Goal: Information Seeking & Learning: Learn about a topic

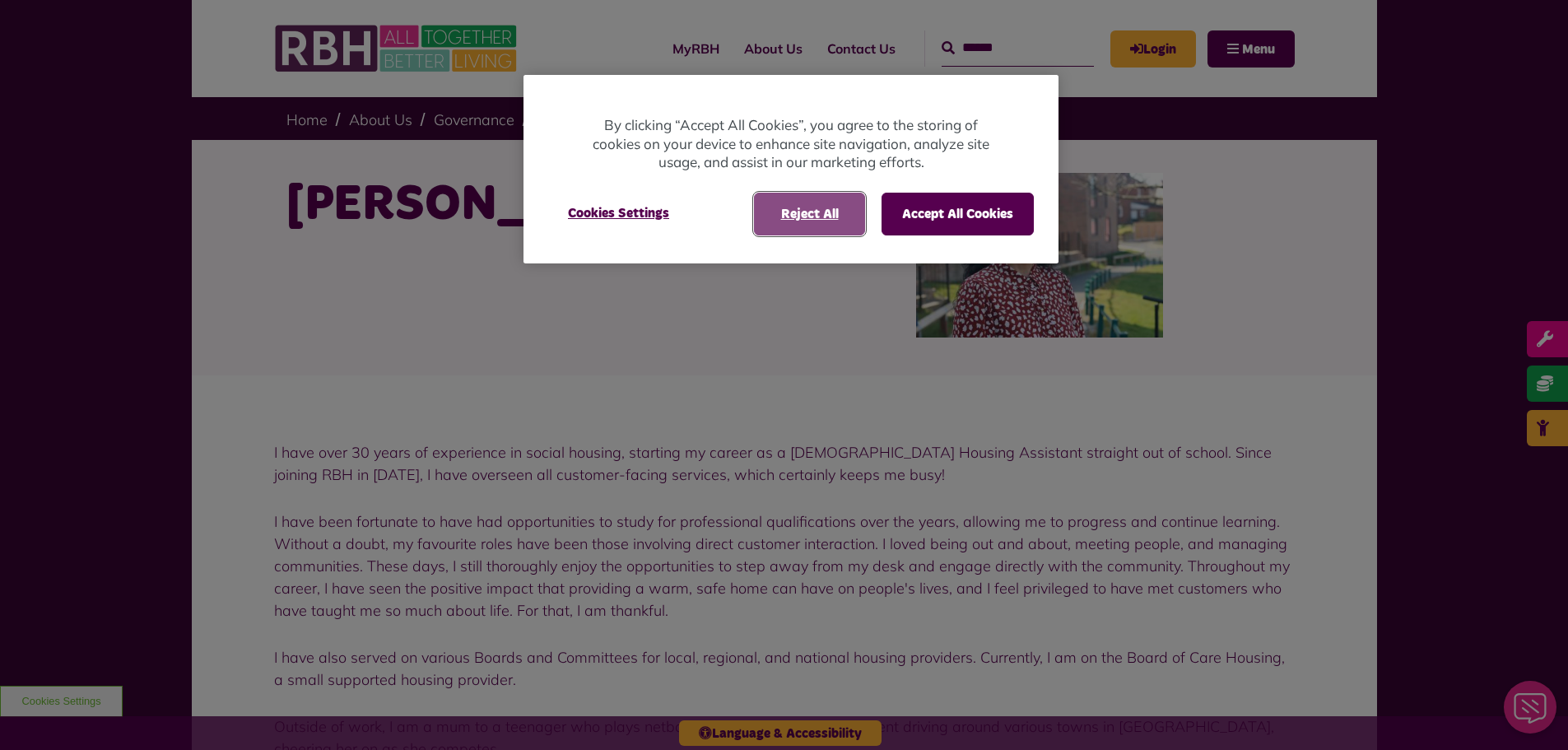
click at [827, 212] on button "Reject All" at bounding box center [809, 213] width 111 height 43
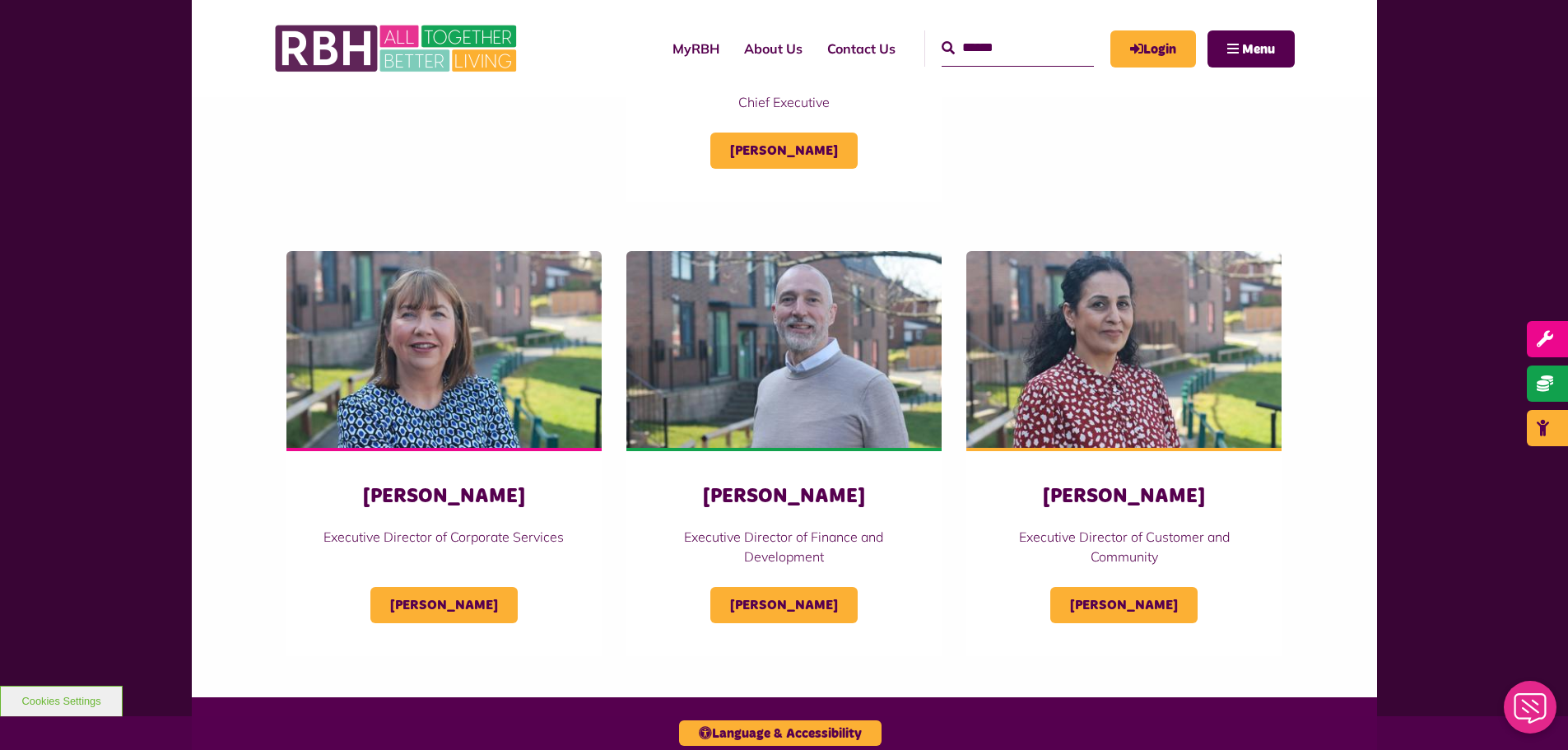
scroll to position [658, 0]
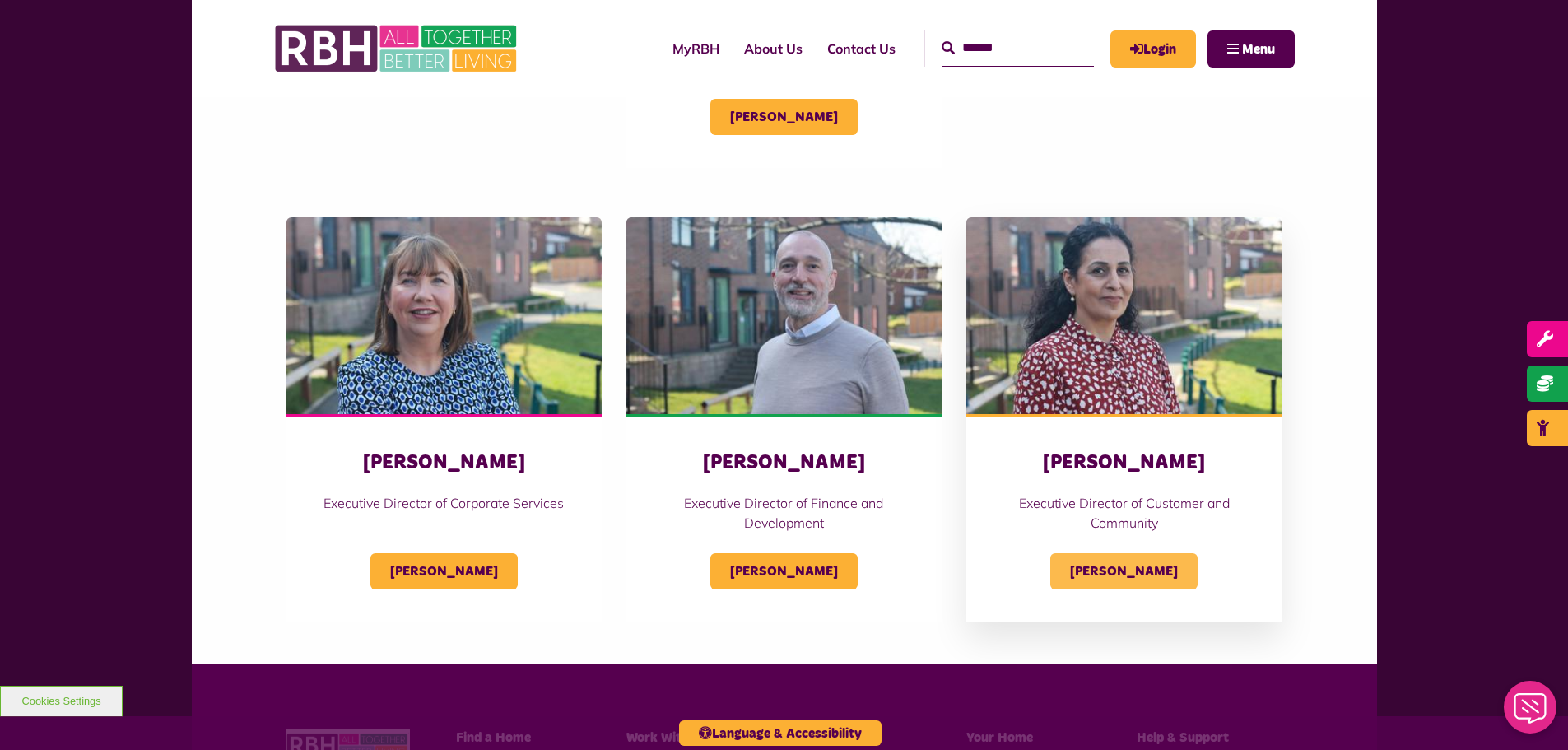
click at [1131, 575] on span "[PERSON_NAME]" at bounding box center [1125, 571] width 148 height 36
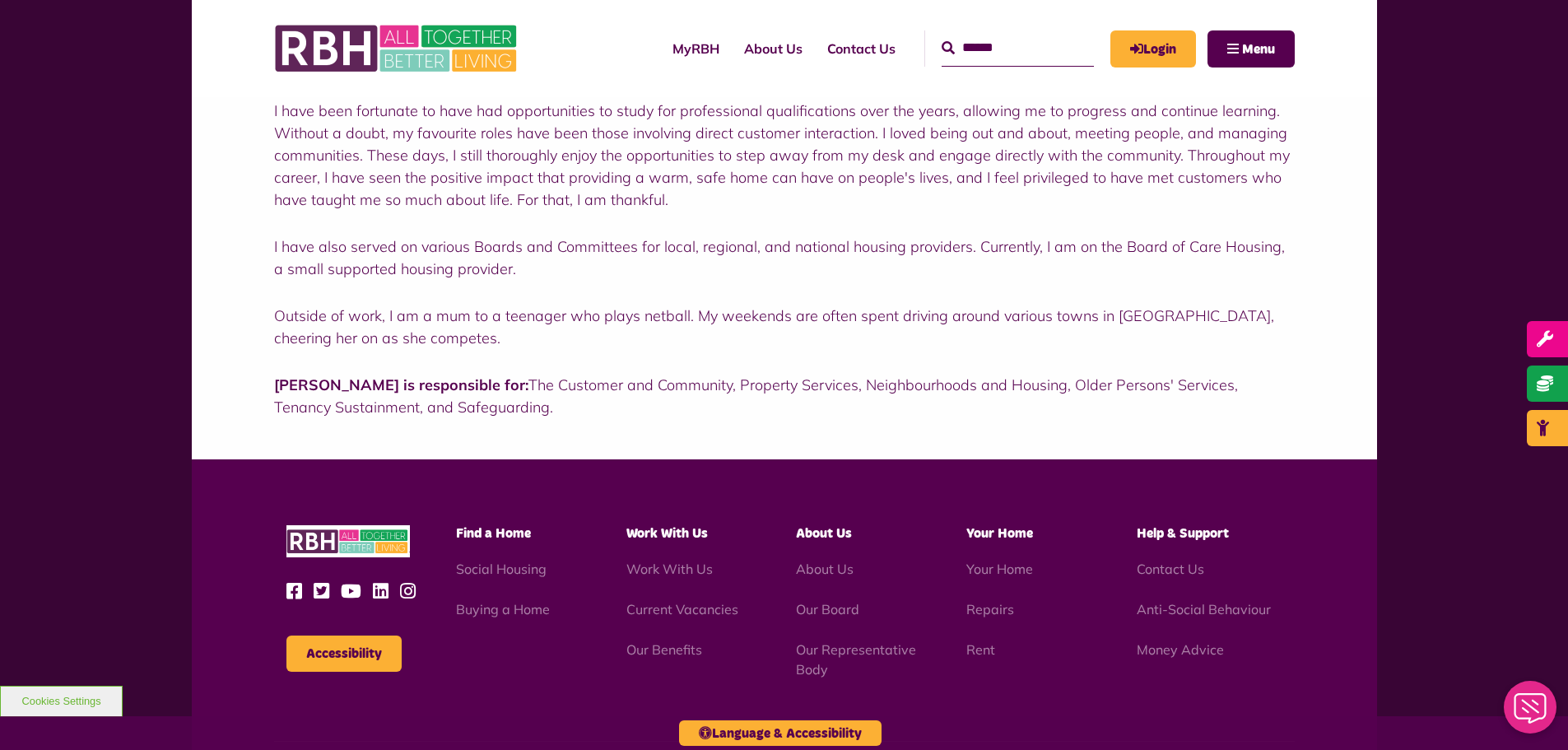
scroll to position [576, 0]
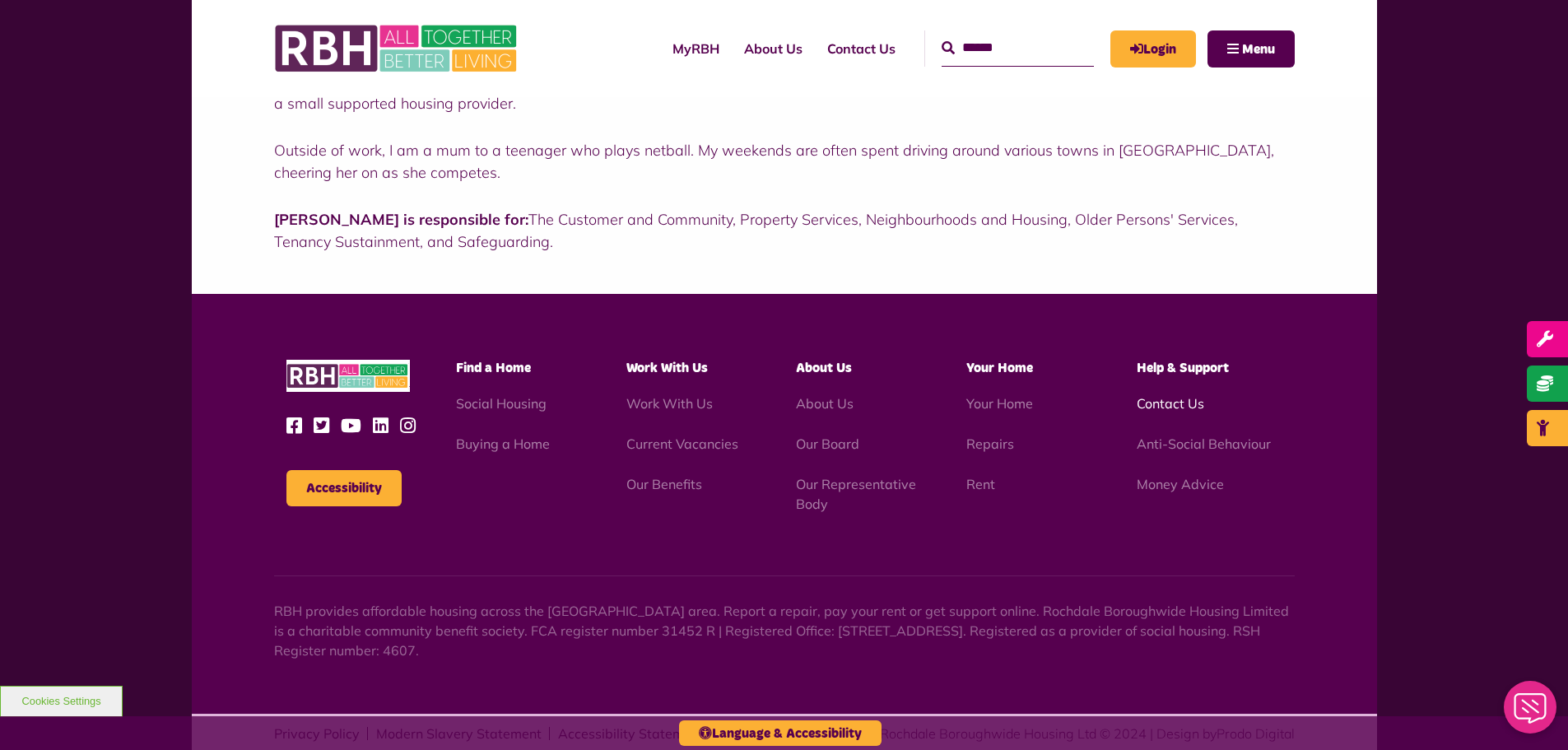
click at [1148, 403] on link "Contact Us" at bounding box center [1170, 402] width 67 height 16
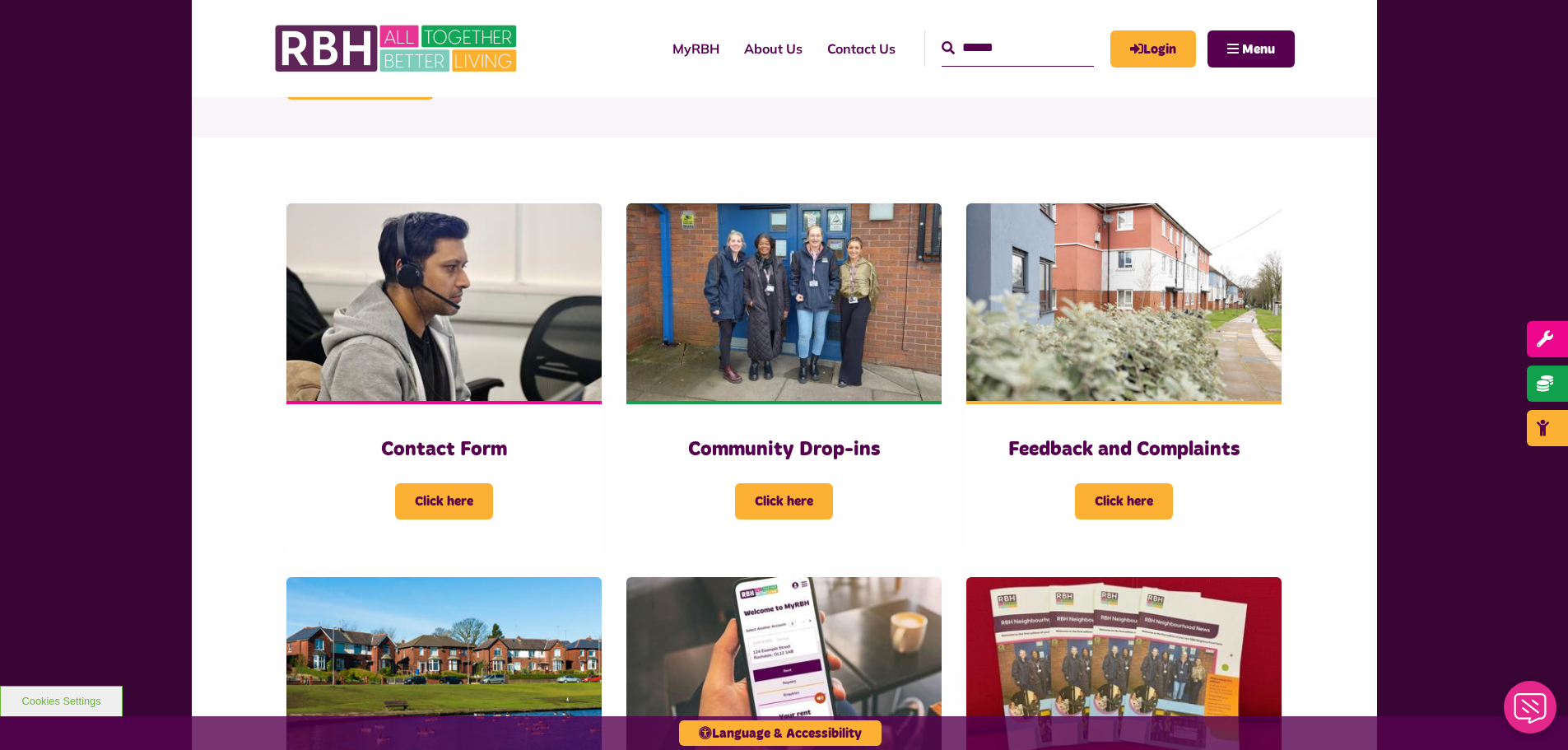
scroll to position [411, 0]
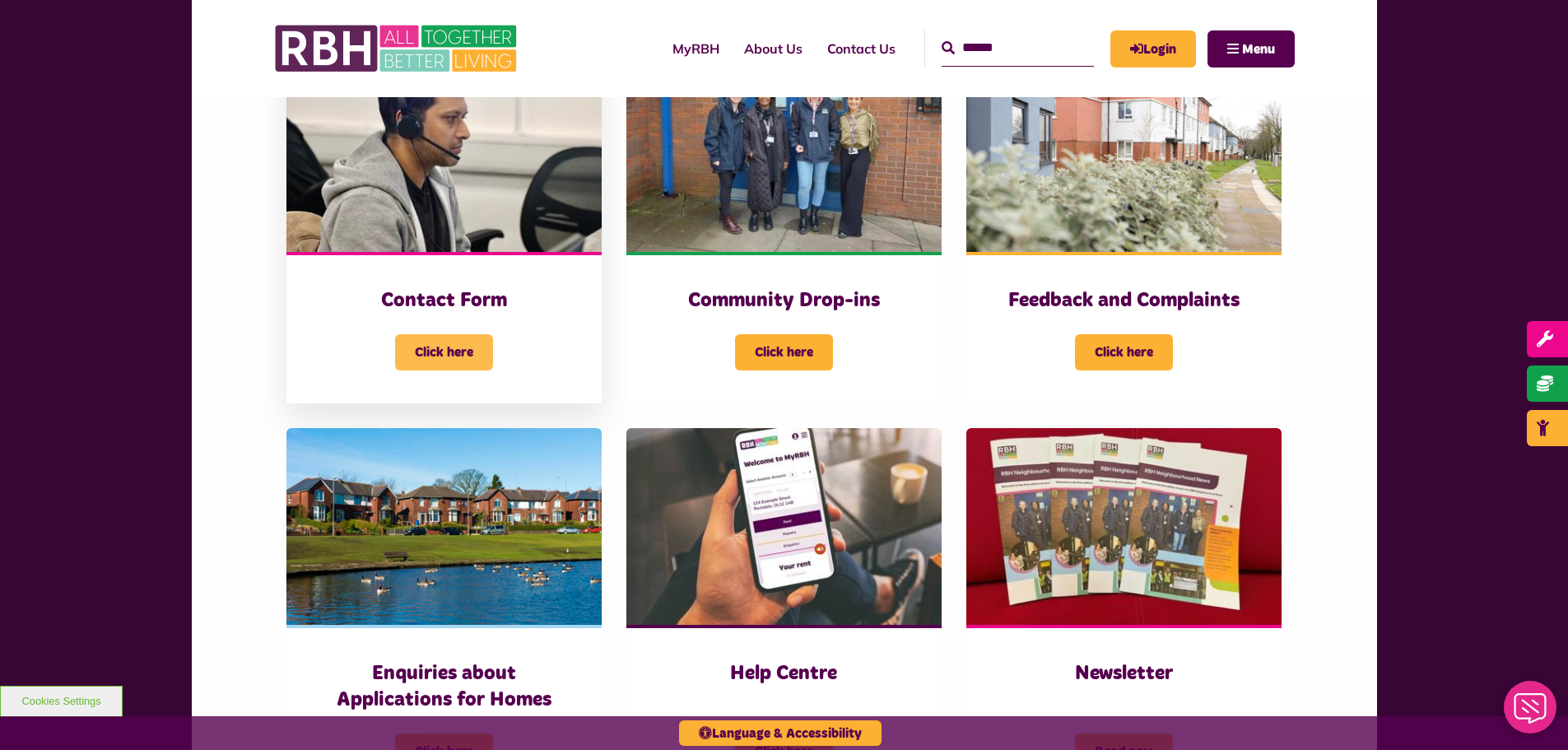
click at [442, 353] on span "Click here" at bounding box center [443, 352] width 98 height 36
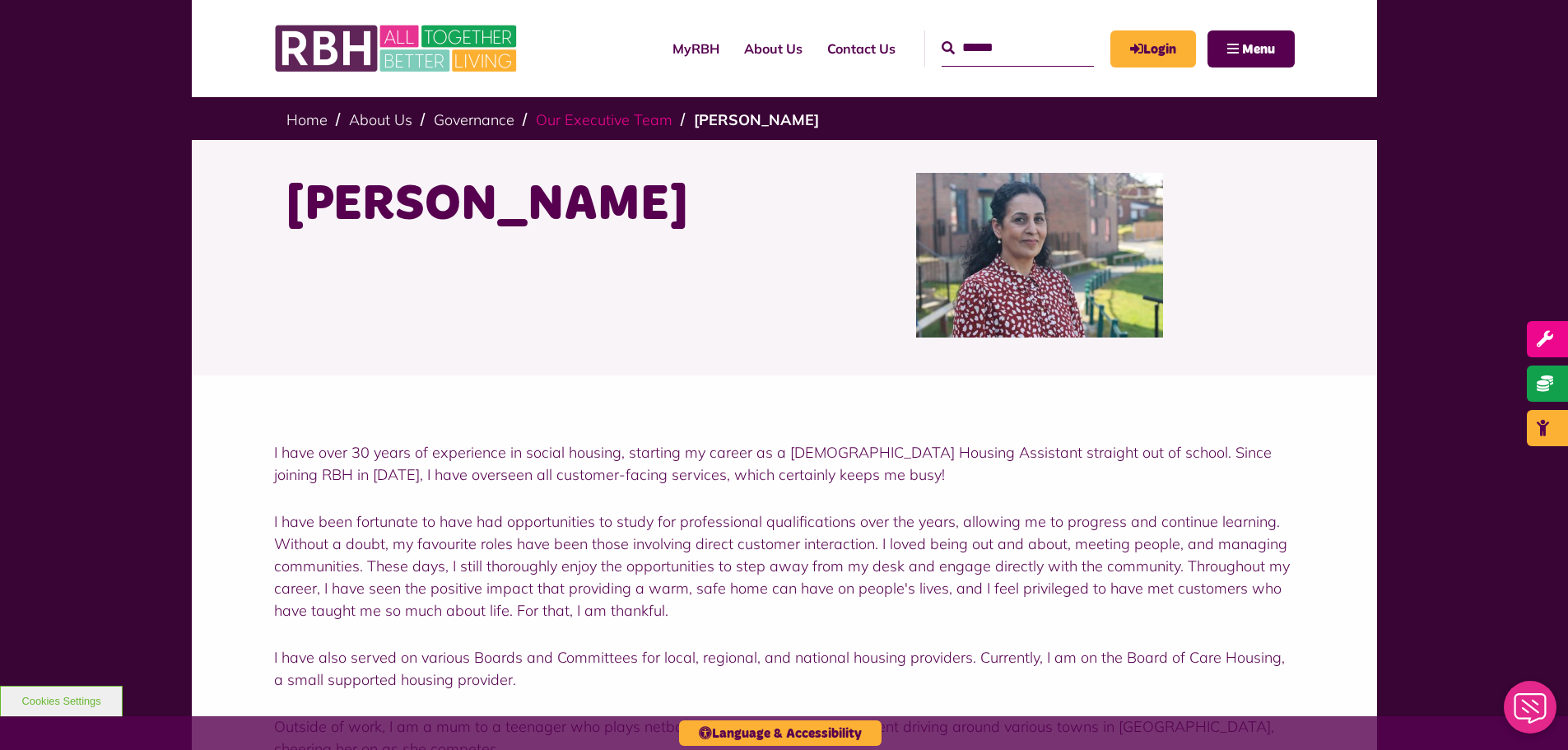
click at [622, 117] on link "Our Executive Team" at bounding box center [604, 119] width 136 height 19
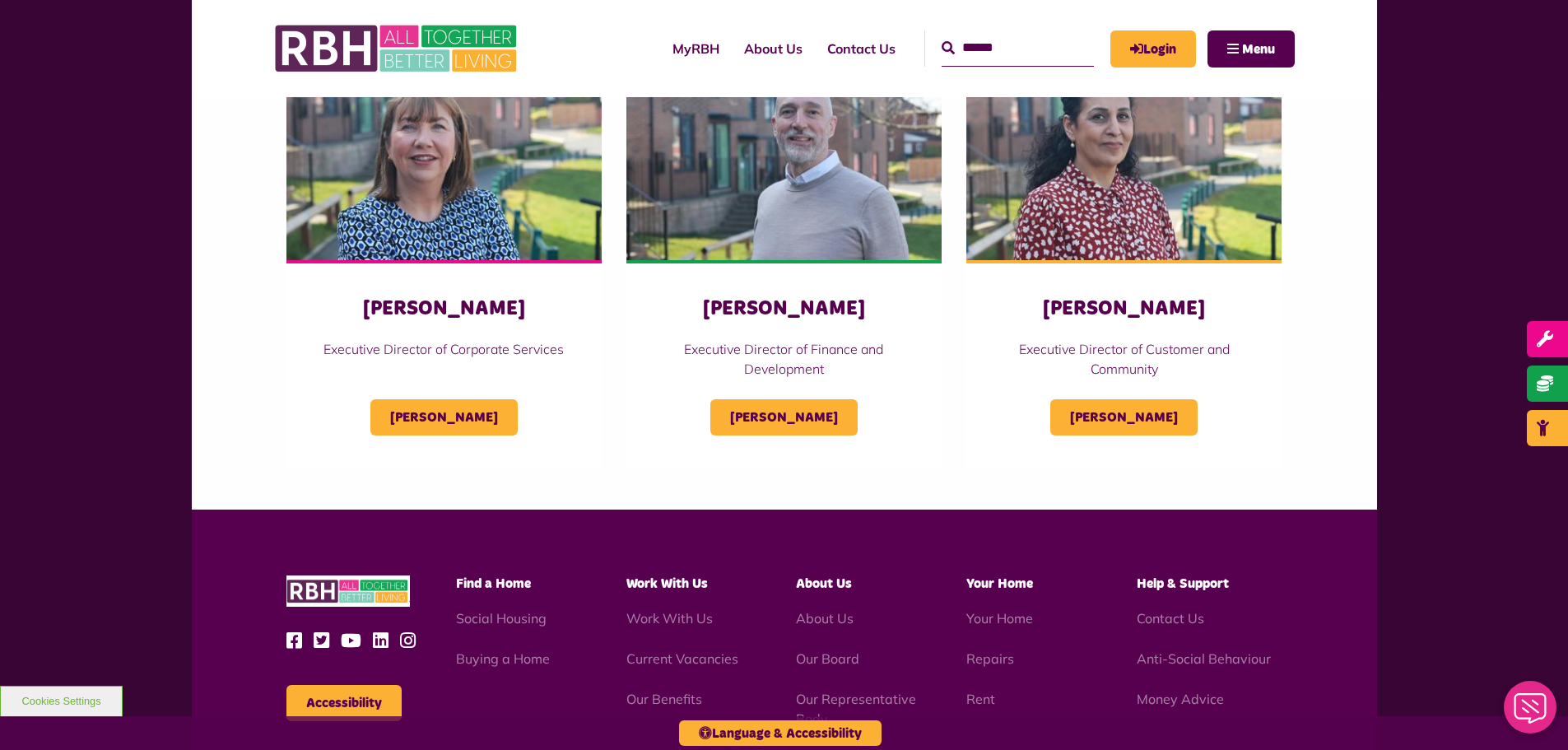
scroll to position [823, 0]
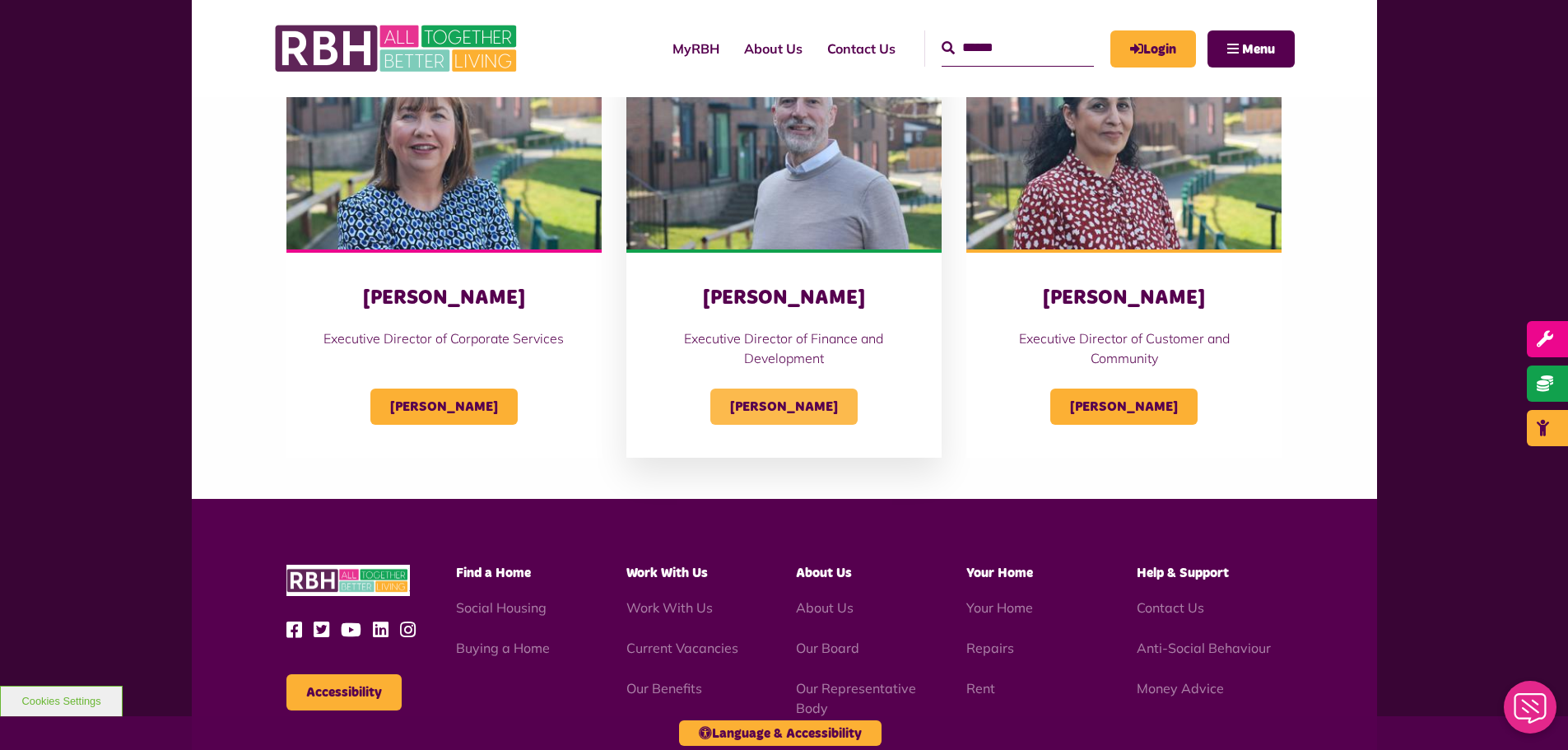
click at [794, 404] on span "[PERSON_NAME]" at bounding box center [784, 406] width 148 height 36
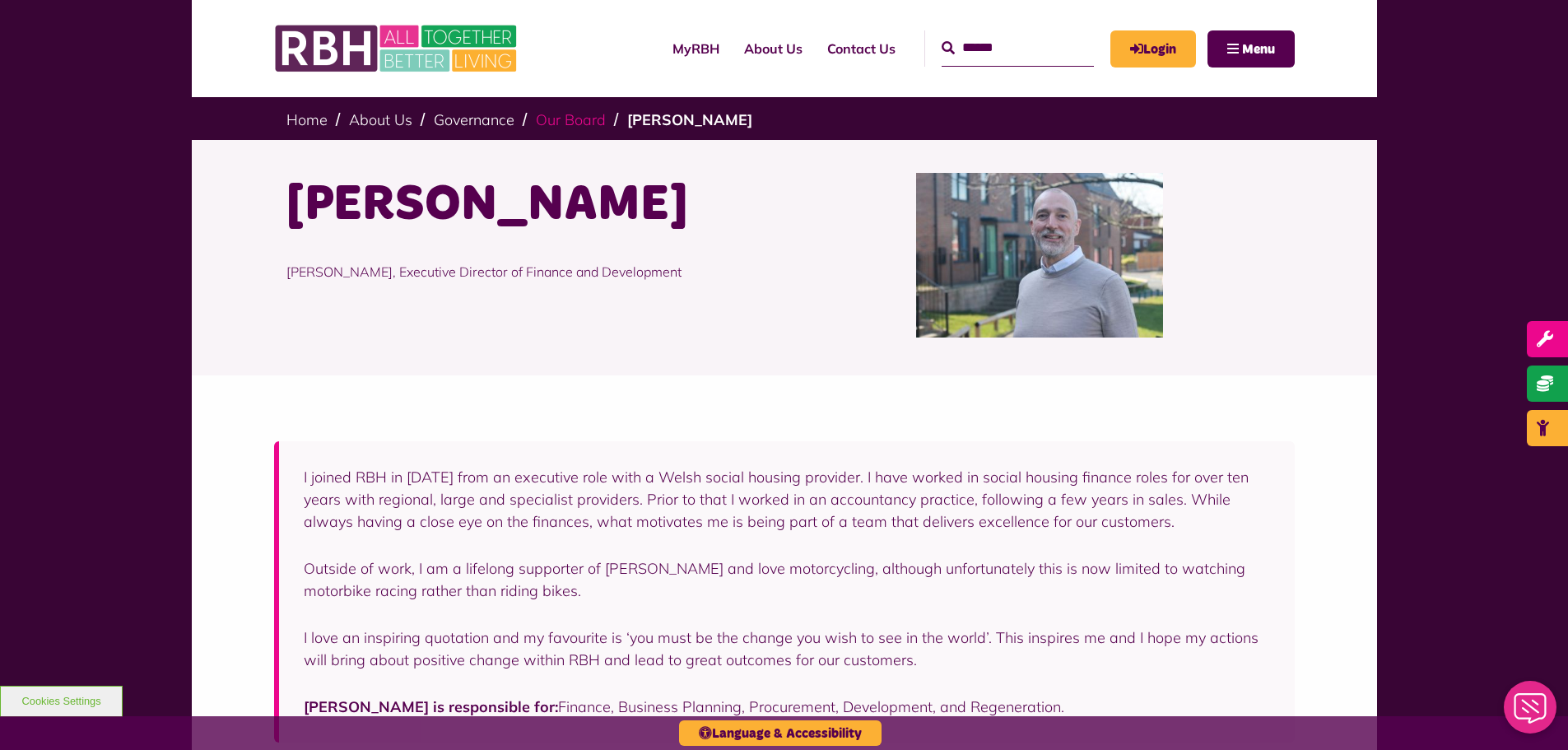
click at [576, 120] on link "Our Board" at bounding box center [571, 119] width 70 height 19
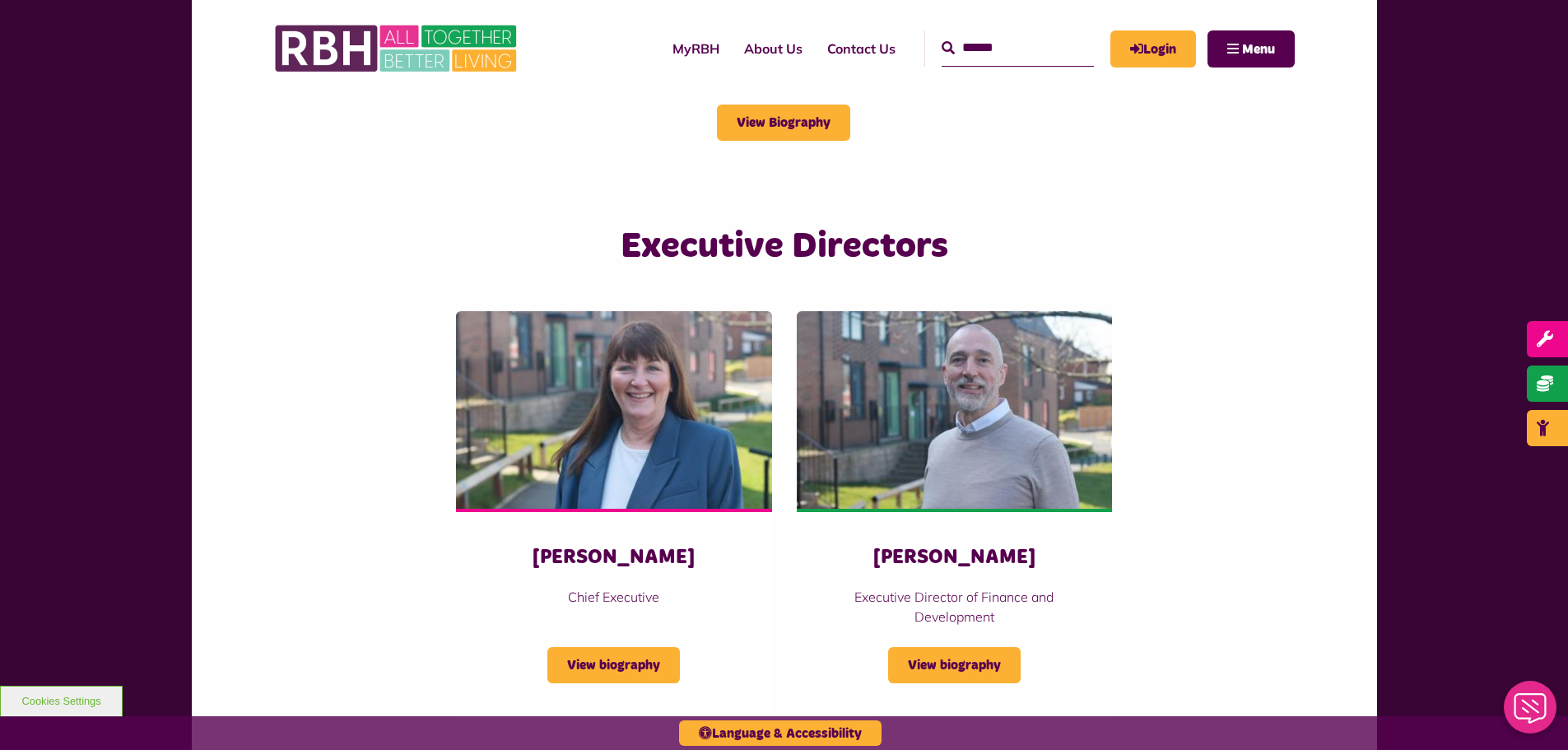
scroll to position [2633, 0]
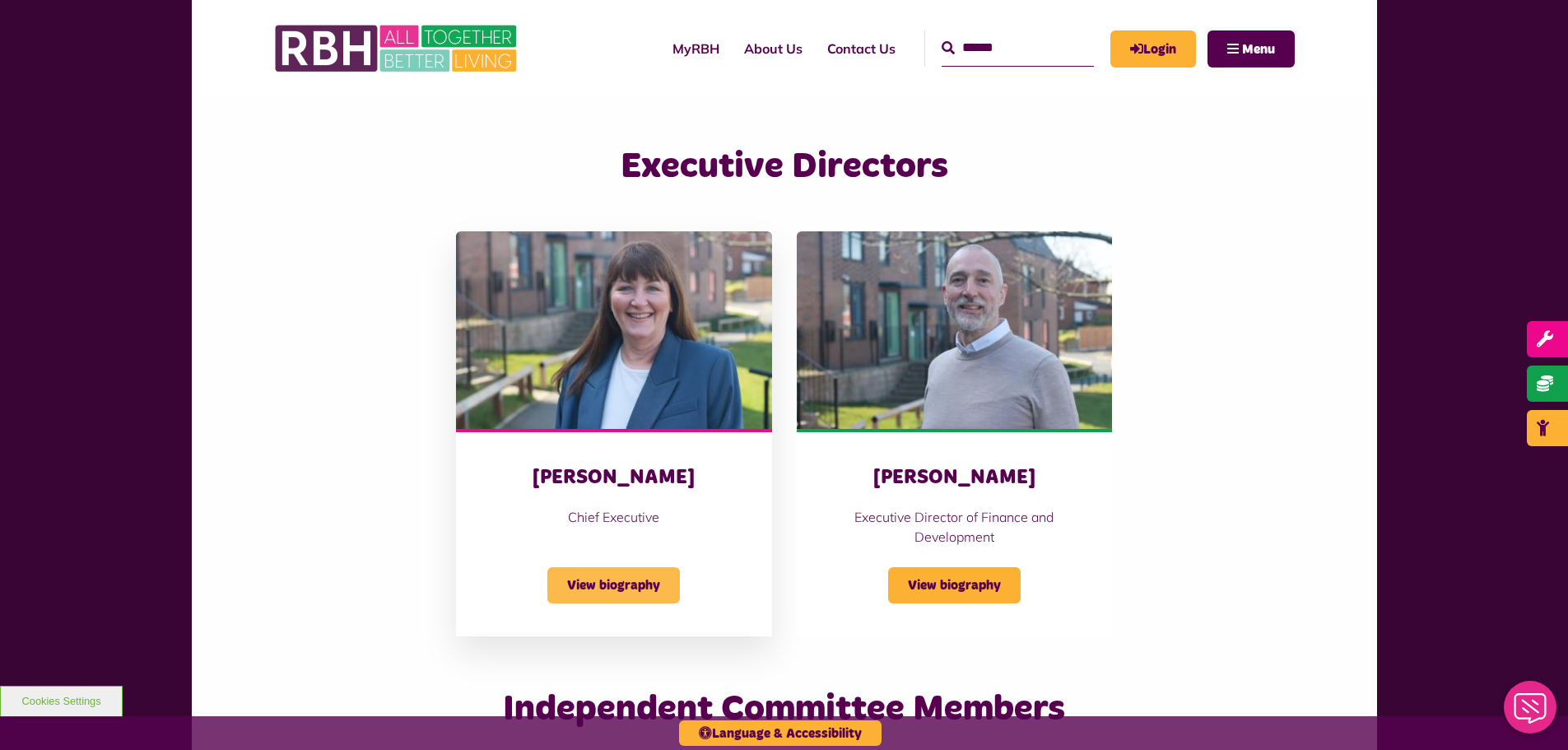
click at [598, 584] on span "View biography" at bounding box center [614, 585] width 133 height 36
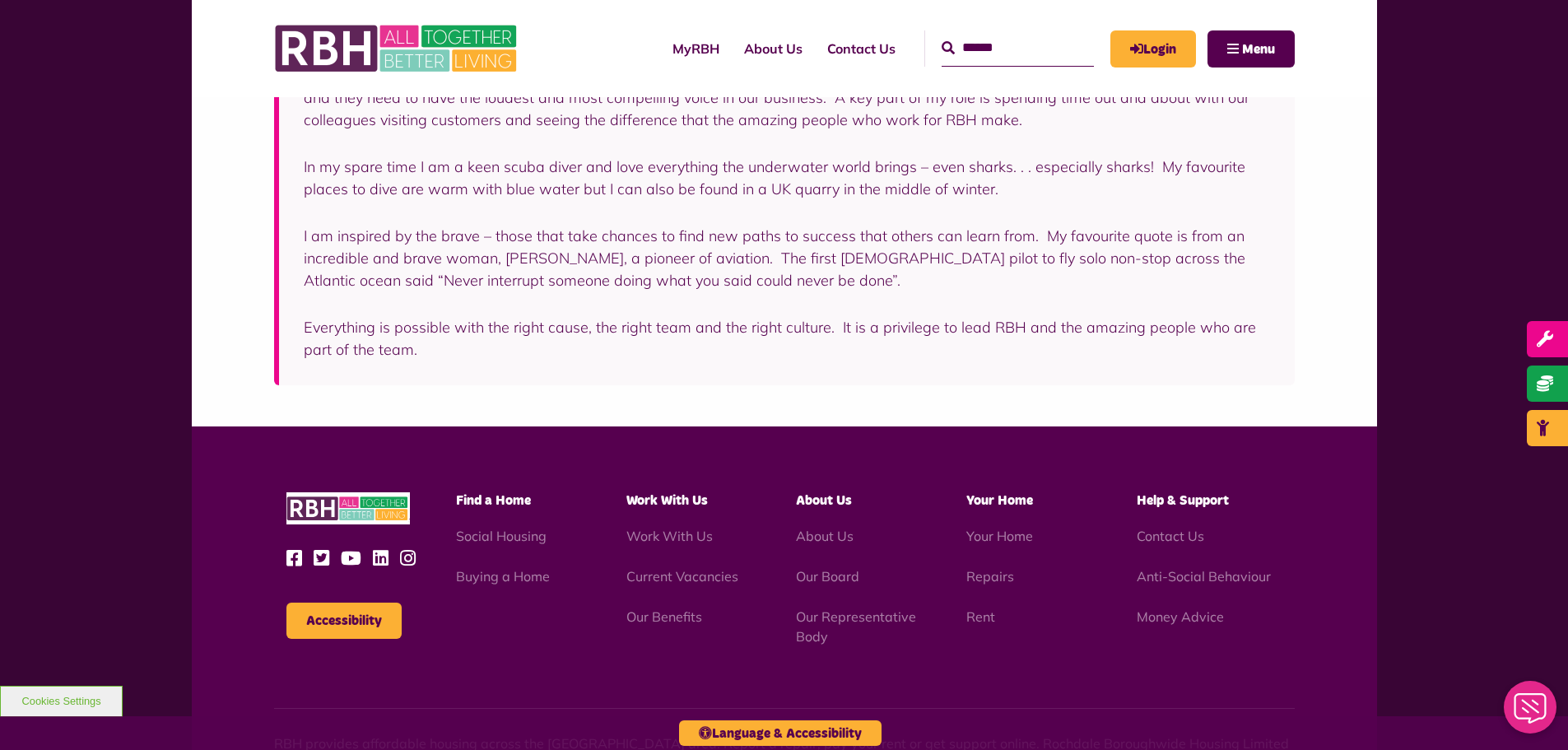
scroll to position [493, 0]
